Goal: Find specific page/section: Find specific page/section

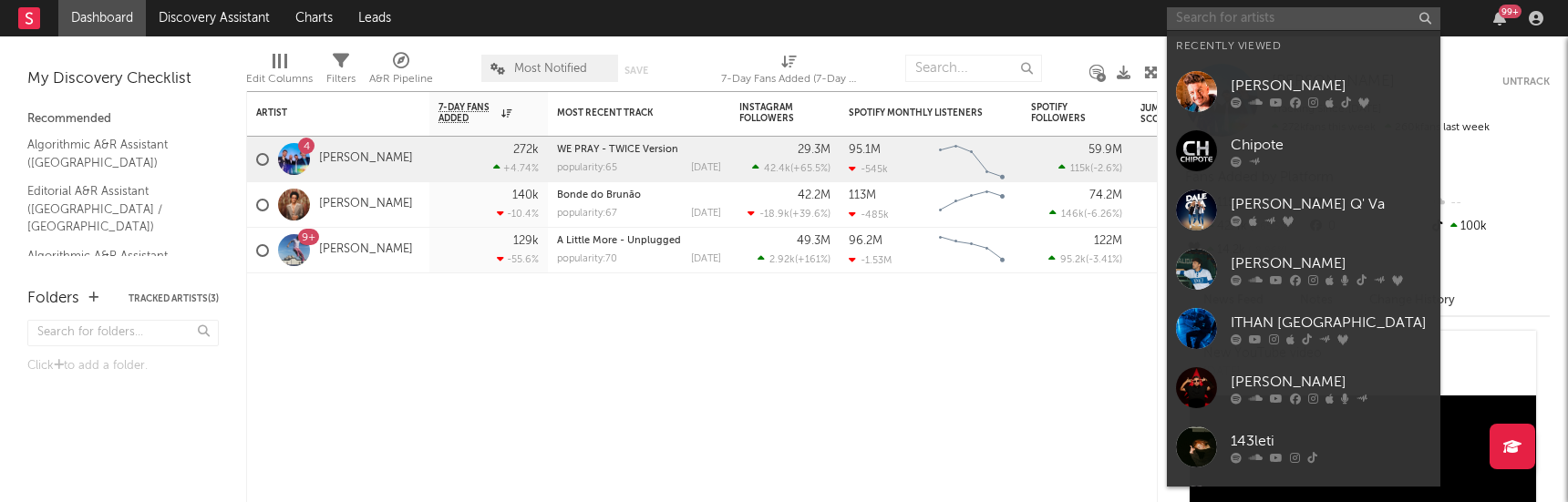
click at [1182, 8] on input "text" at bounding box center [1303, 19] width 274 height 23
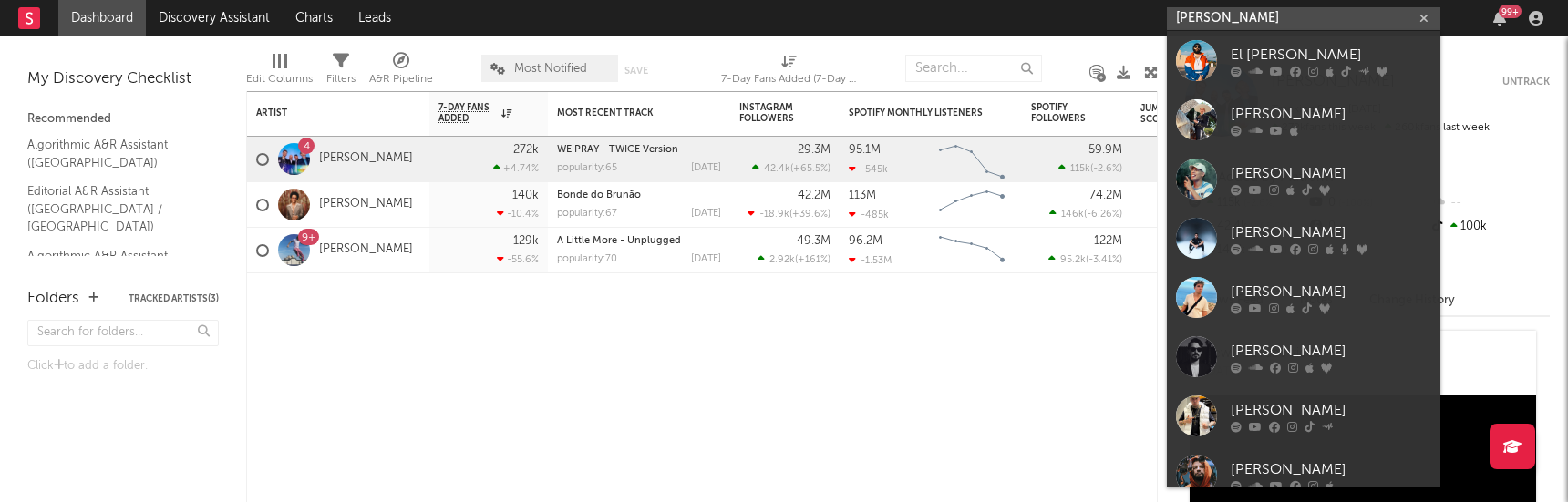
drag, startPoint x: 1245, startPoint y: 19, endPoint x: 787, endPoint y: -37, distance: 461.4
click at [787, 0] on html "Dashboard Discovery Assistant Charts Leads [PERSON_NAME] 99 + Notifications Set…" at bounding box center [784, 251] width 1568 height 502
paste input "[PERSON_NAME]"
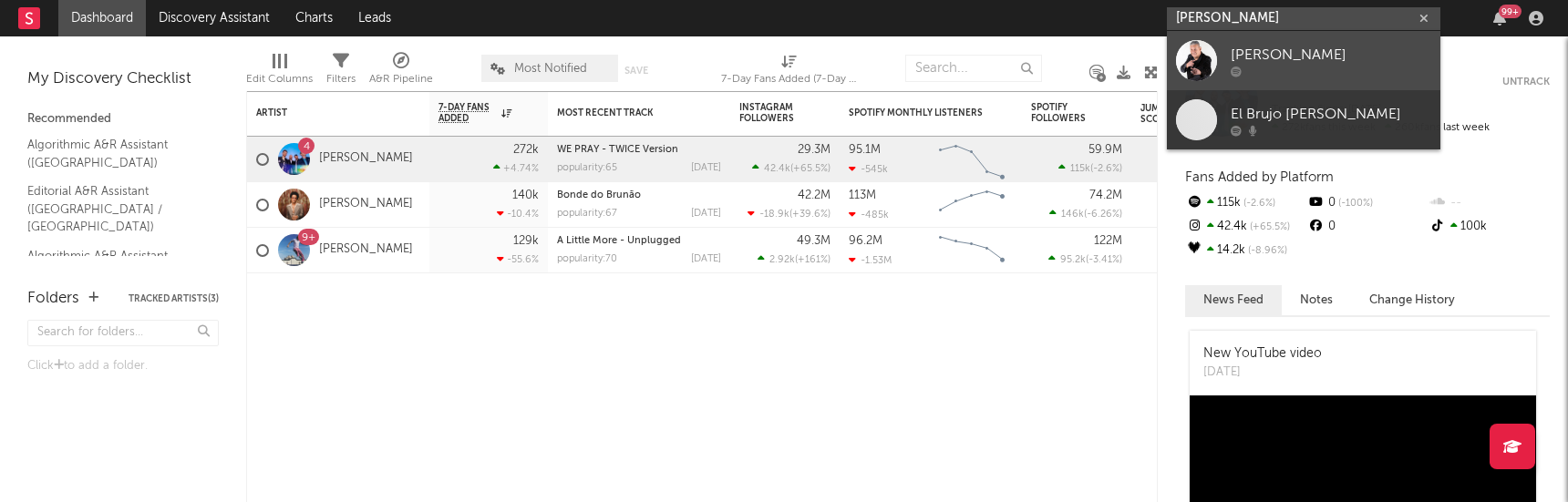
type input "[PERSON_NAME]"
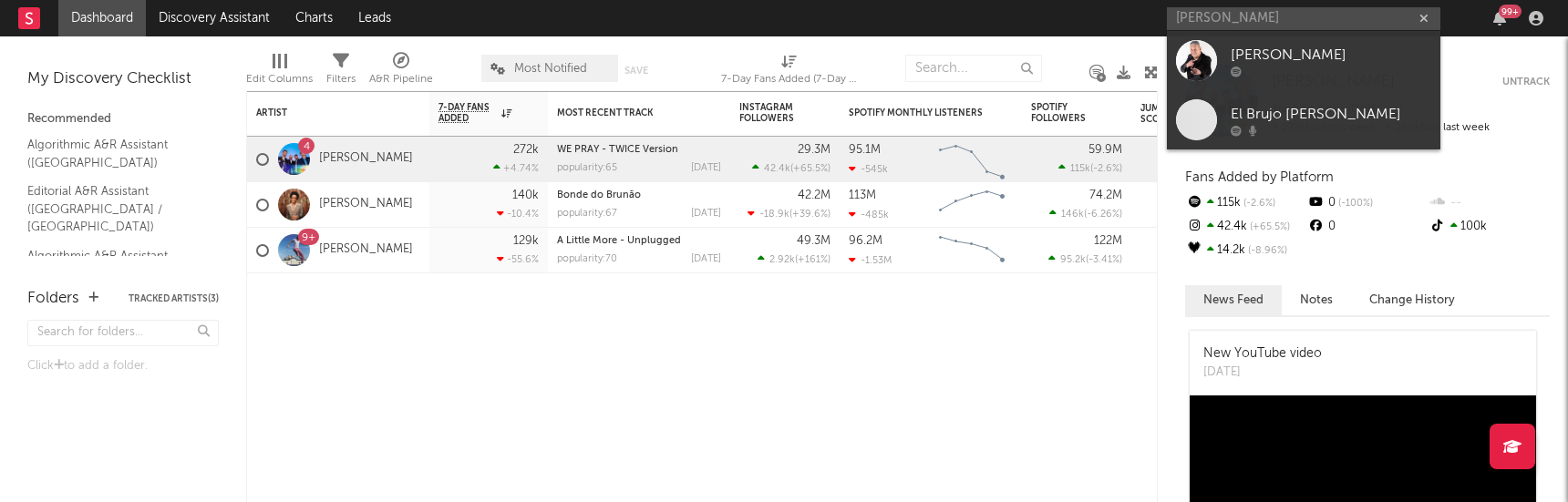
click at [1254, 52] on div "[PERSON_NAME]" at bounding box center [1331, 55] width 201 height 22
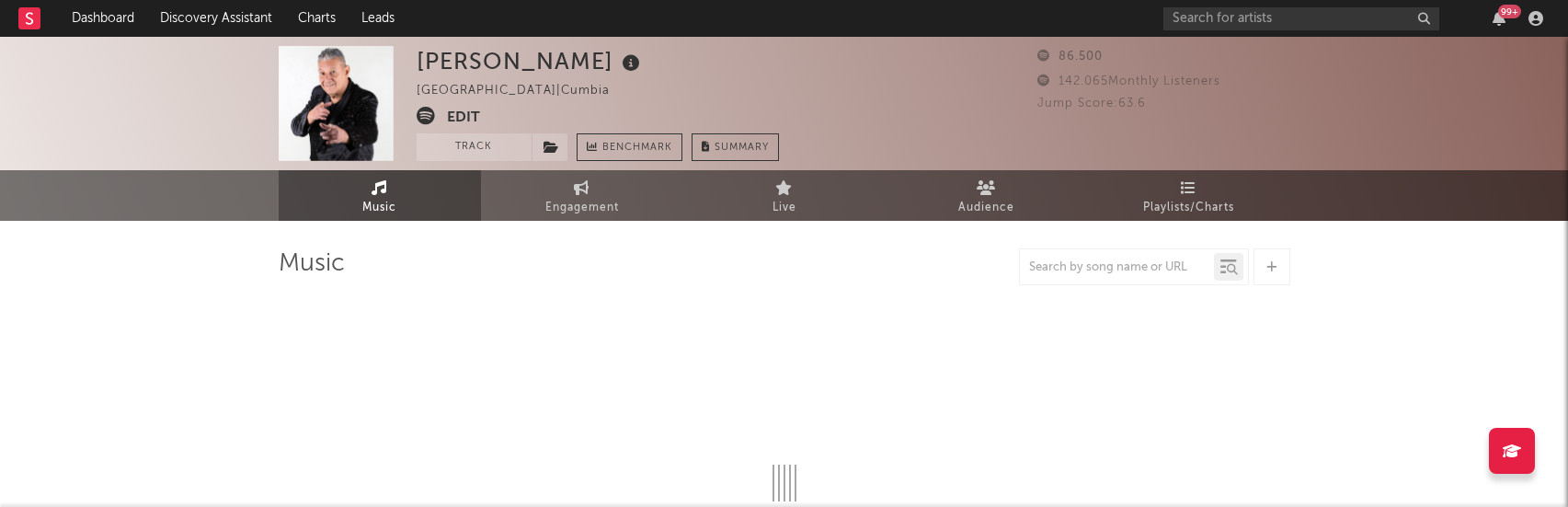
select select "6m"
